Goal: Contribute content: Add original content to the website for others to see

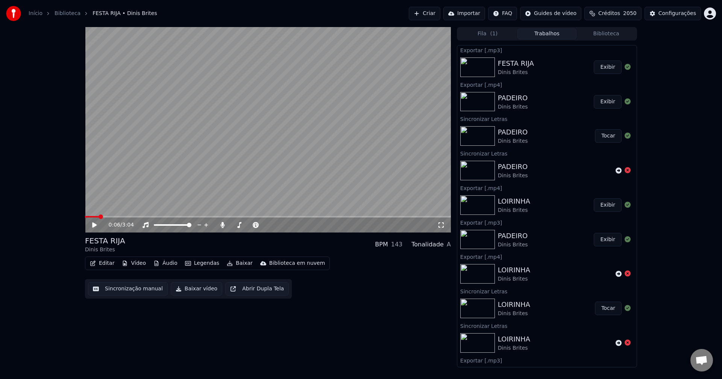
scroll to position [655, 0]
click at [438, 12] on button "Criar" at bounding box center [425, 14] width 32 height 14
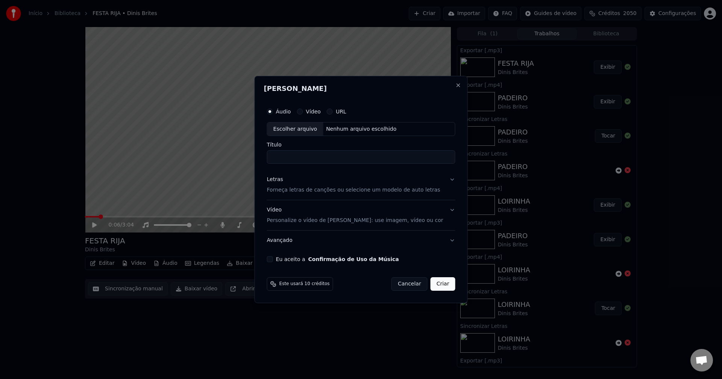
click at [397, 284] on button "Cancelar" at bounding box center [409, 284] width 36 height 14
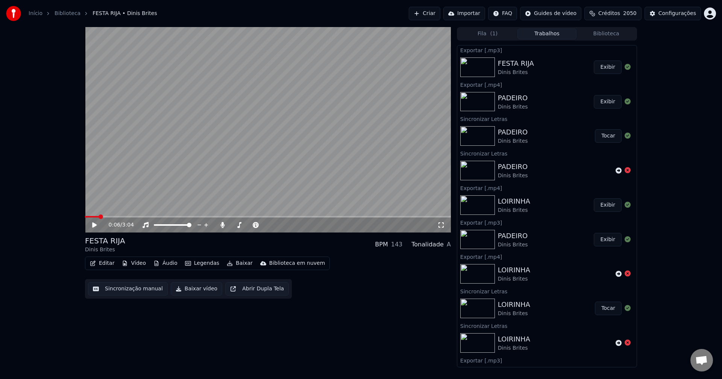
click at [113, 266] on button "Editar" at bounding box center [102, 263] width 30 height 11
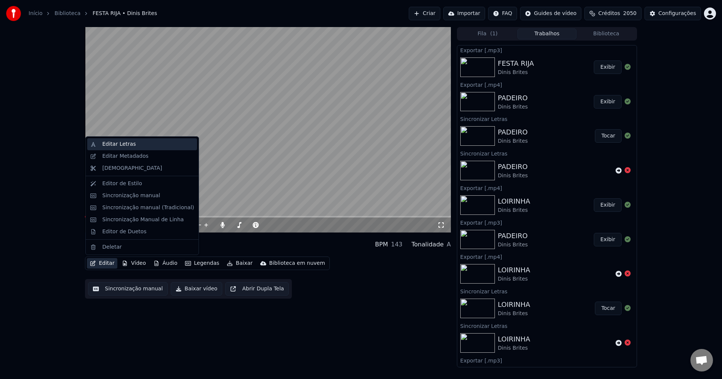
click at [132, 148] on div "Editar Letras" at bounding box center [142, 144] width 110 height 12
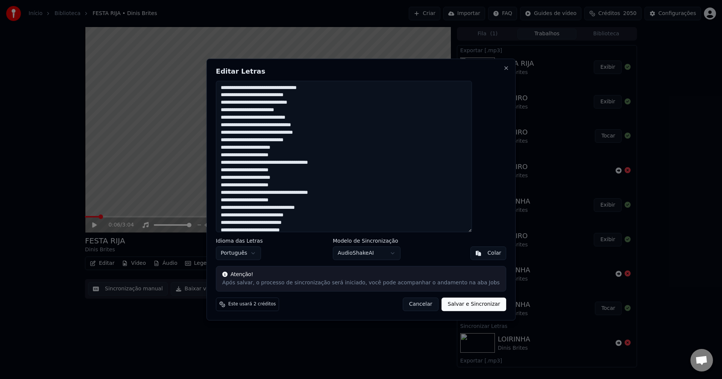
click at [321, 115] on textarea at bounding box center [344, 157] width 256 height 152
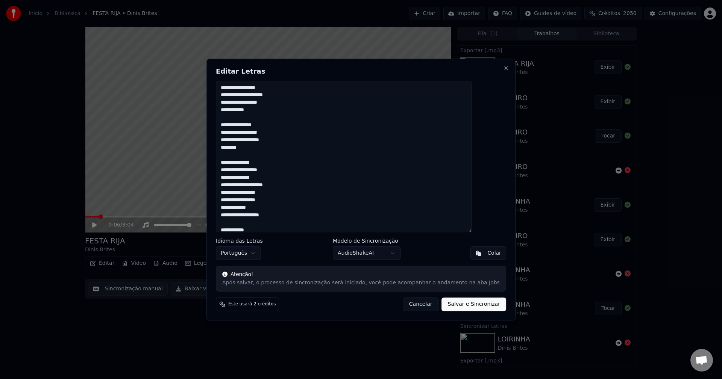
scroll to position [483, 0]
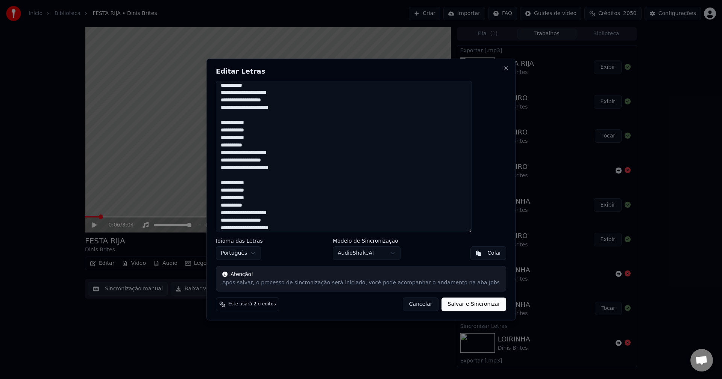
type textarea "**********"
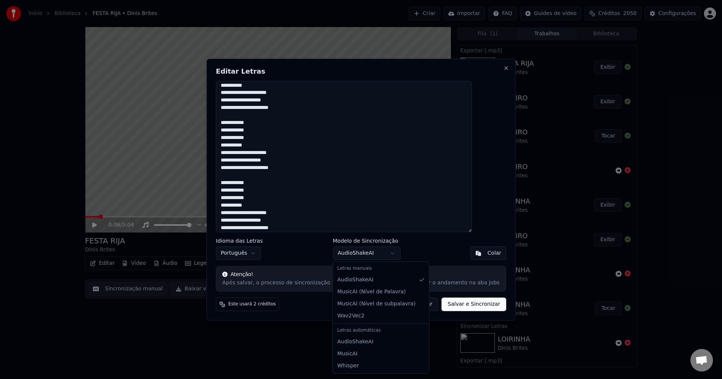
click at [371, 257] on body "Início Biblioteca FESTA RIJA • Dinis Brites Criar Importar FAQ Guides de vídeo …" at bounding box center [361, 189] width 722 height 379
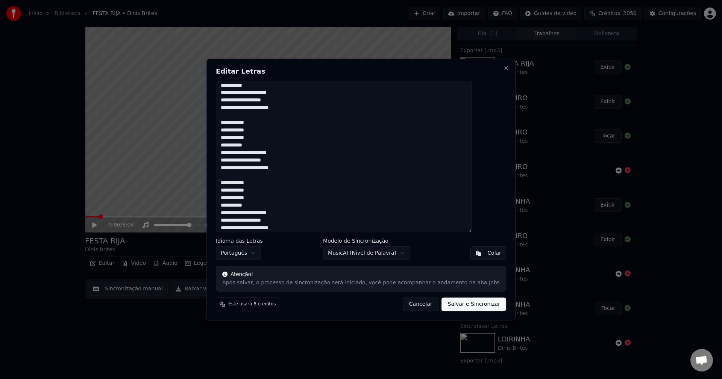
click at [442, 305] on button "Salvar e Sincronizar" at bounding box center [474, 305] width 64 height 14
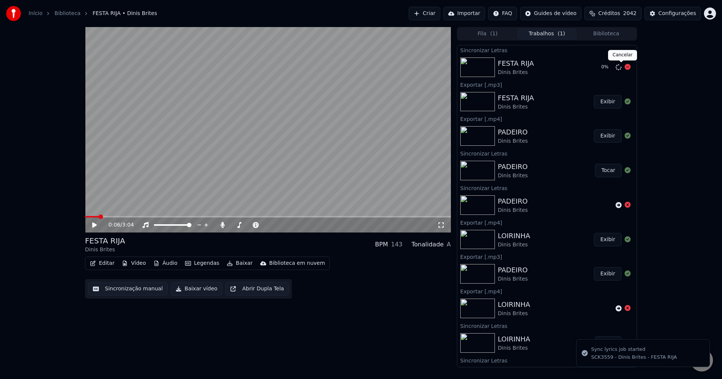
click at [624, 65] on icon at bounding box center [627, 67] width 6 height 6
click at [615, 69] on icon at bounding box center [618, 67] width 6 height 6
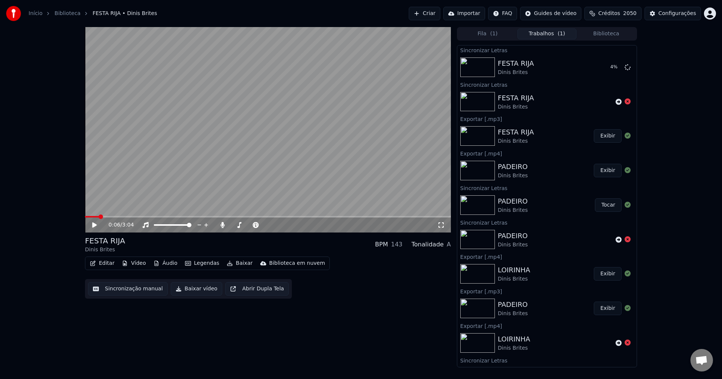
click at [603, 169] on button "Exibir" at bounding box center [607, 171] width 28 height 14
click at [222, 226] on icon at bounding box center [222, 225] width 4 height 6
click at [188, 290] on button "Baixar vídeo" at bounding box center [196, 289] width 51 height 14
